Goal: Check status: Check status

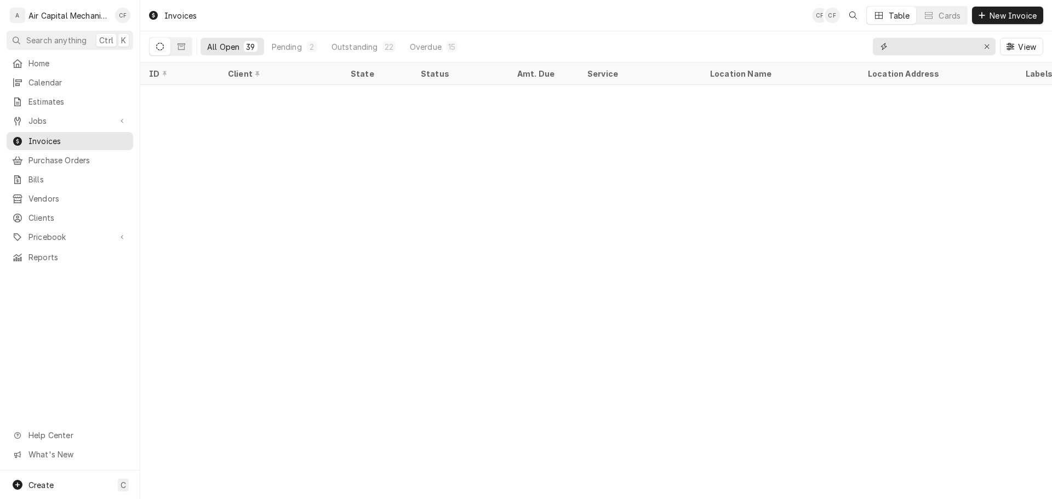
scroll to position [487, 0]
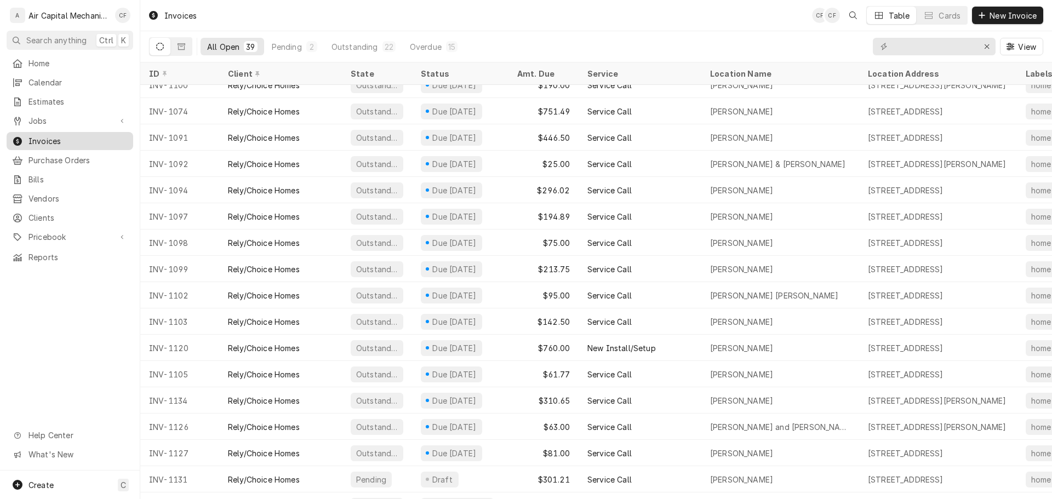
click at [110, 135] on span "Invoices" at bounding box center [77, 141] width 99 height 12
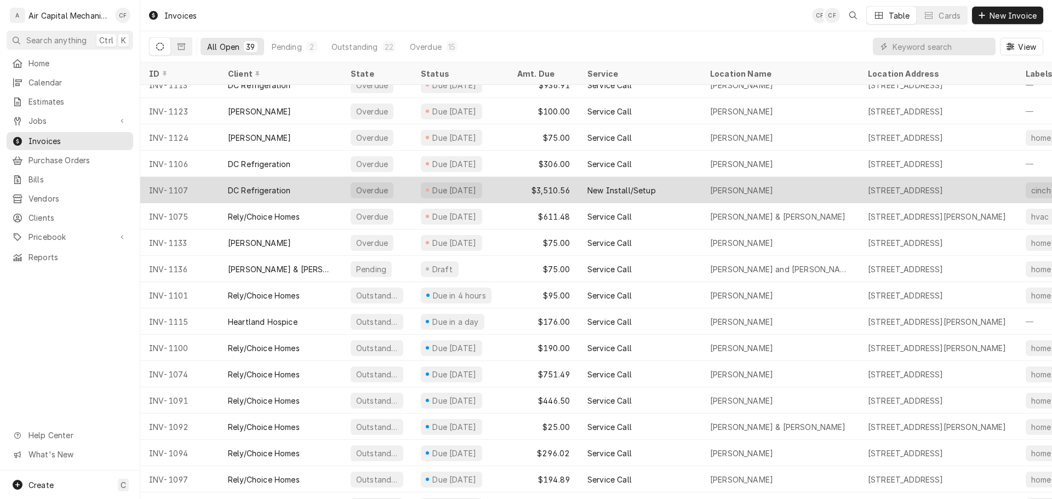
scroll to position [169, 0]
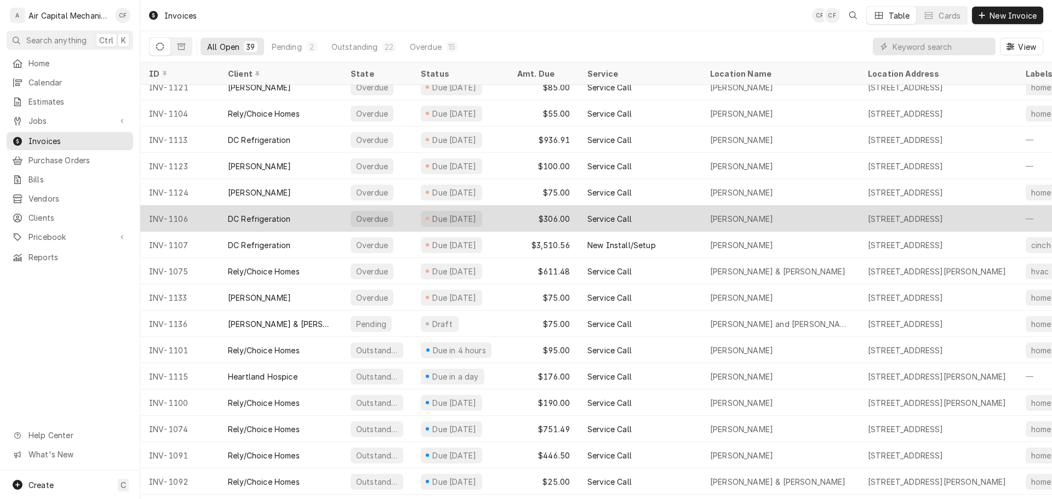
click at [405, 215] on div "Overdue" at bounding box center [377, 218] width 70 height 26
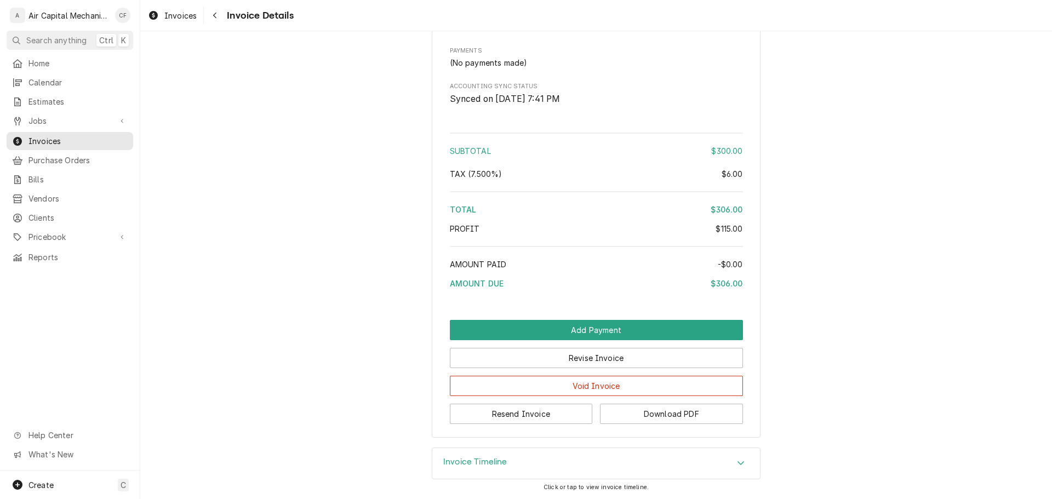
scroll to position [1254, 0]
click at [551, 456] on div "Invoice Timeline" at bounding box center [596, 463] width 328 height 31
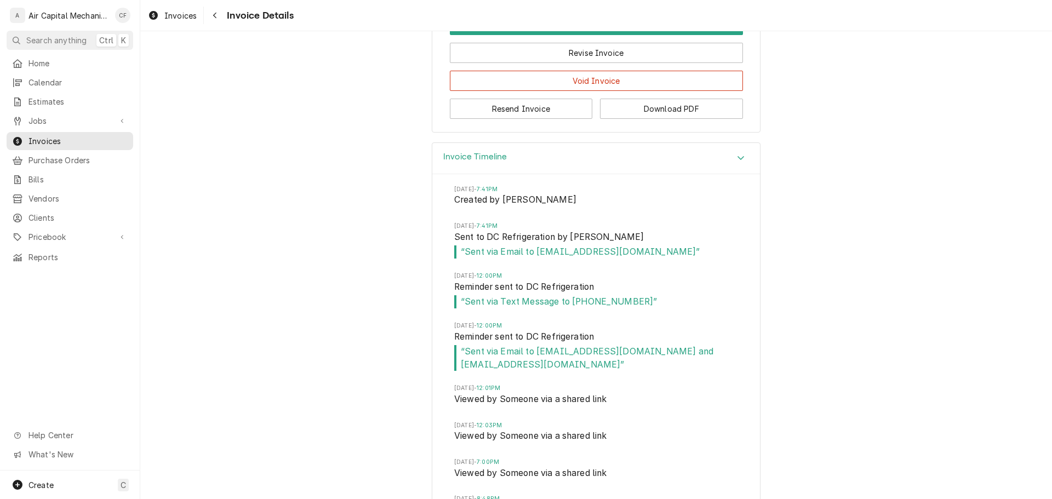
scroll to position [1440, 0]
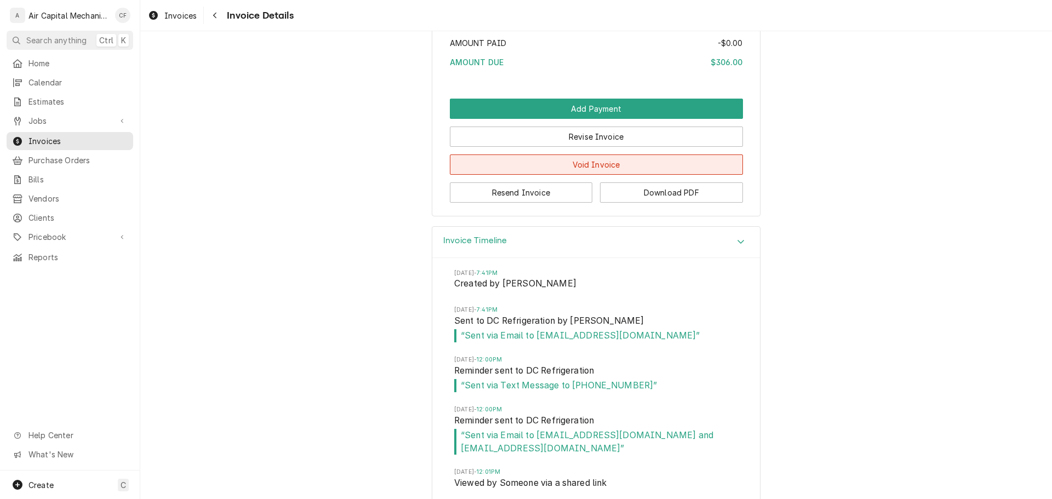
drag, startPoint x: 509, startPoint y: 202, endPoint x: 510, endPoint y: 197, distance: 5.5
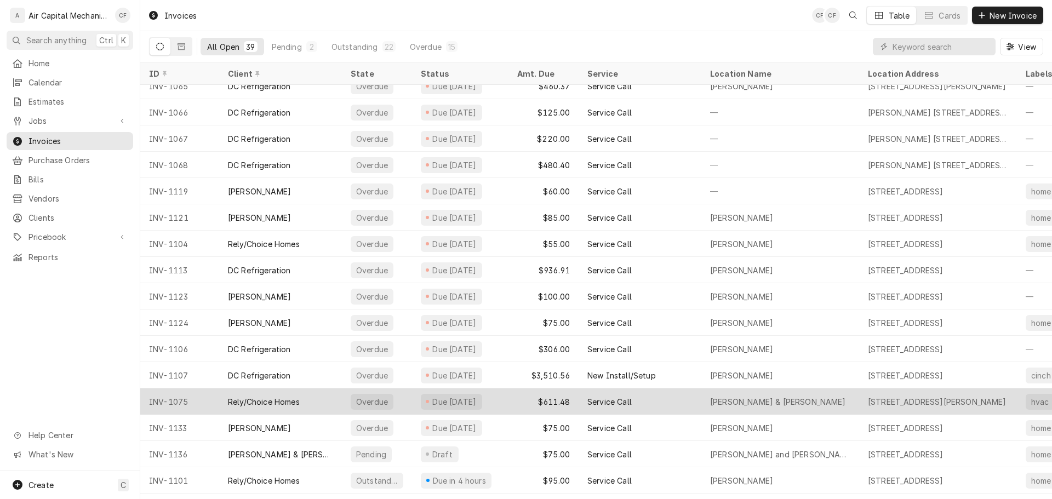
scroll to position [55, 0]
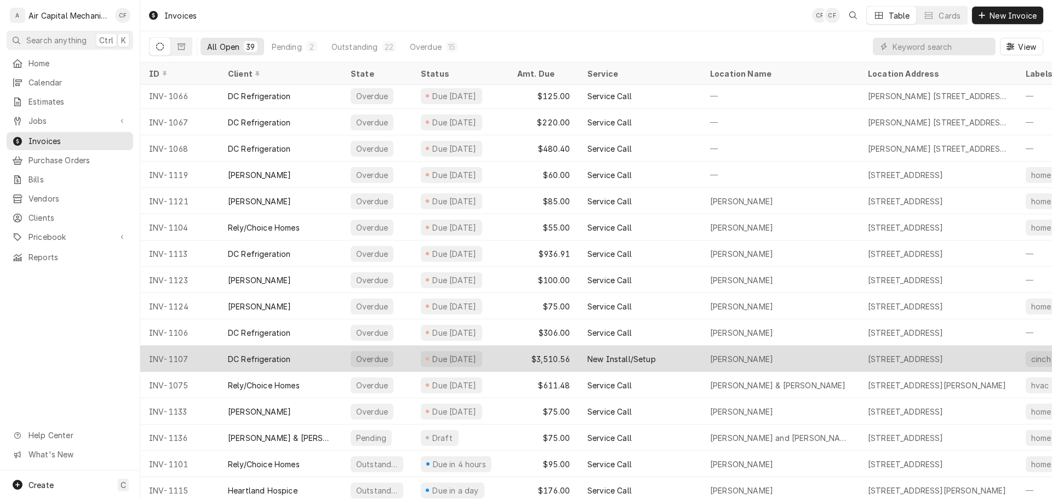
click at [727, 364] on div "Judy Crumley" at bounding box center [780, 359] width 158 height 26
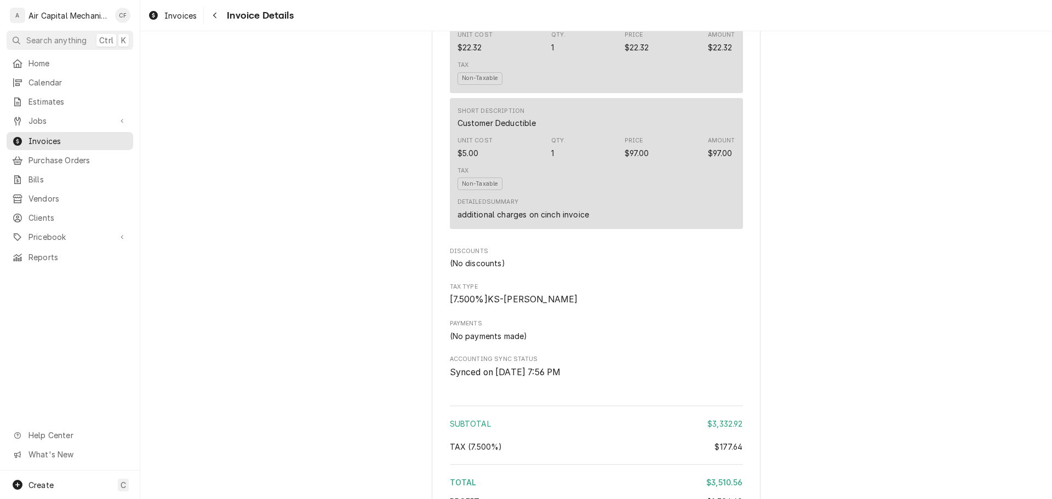
scroll to position [1667, 0]
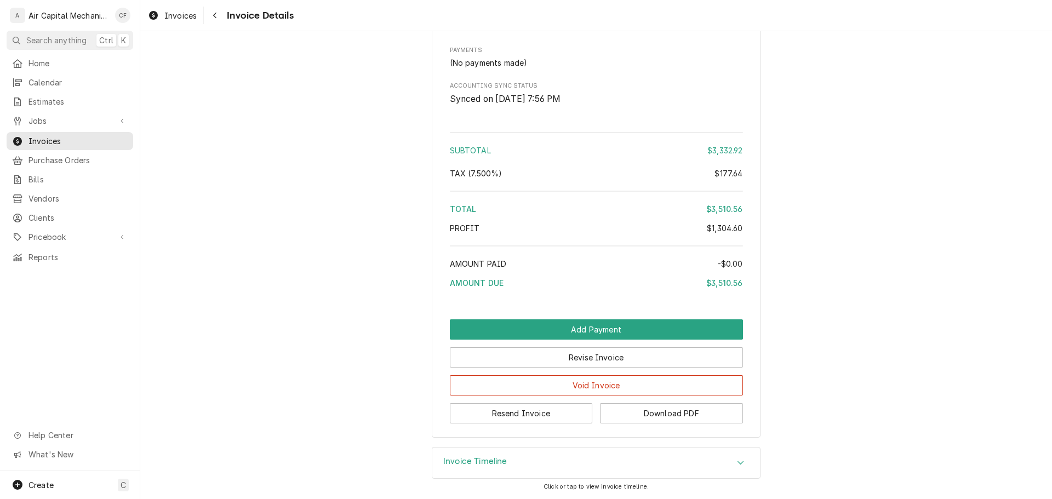
click at [538, 472] on div "Invoice Timeline" at bounding box center [596, 463] width 328 height 31
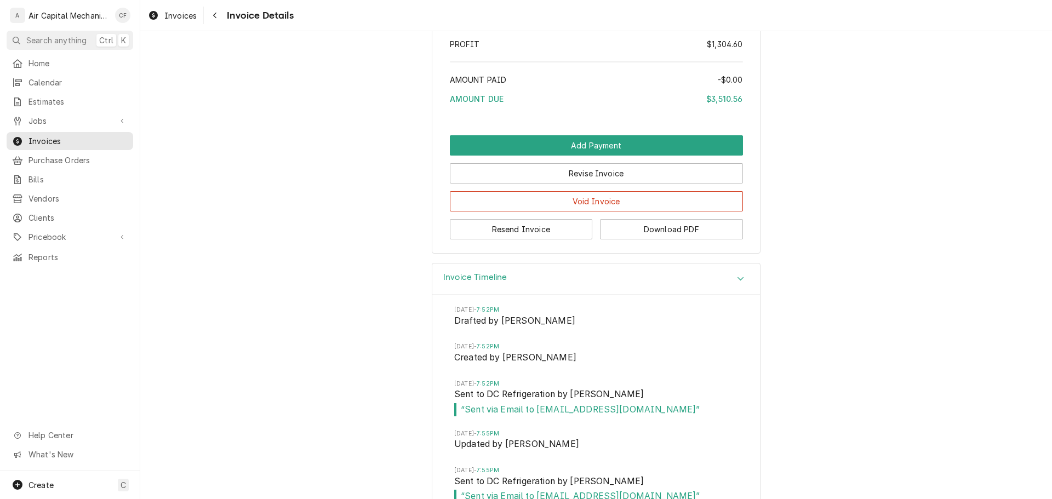
scroll to position [1980, 0]
